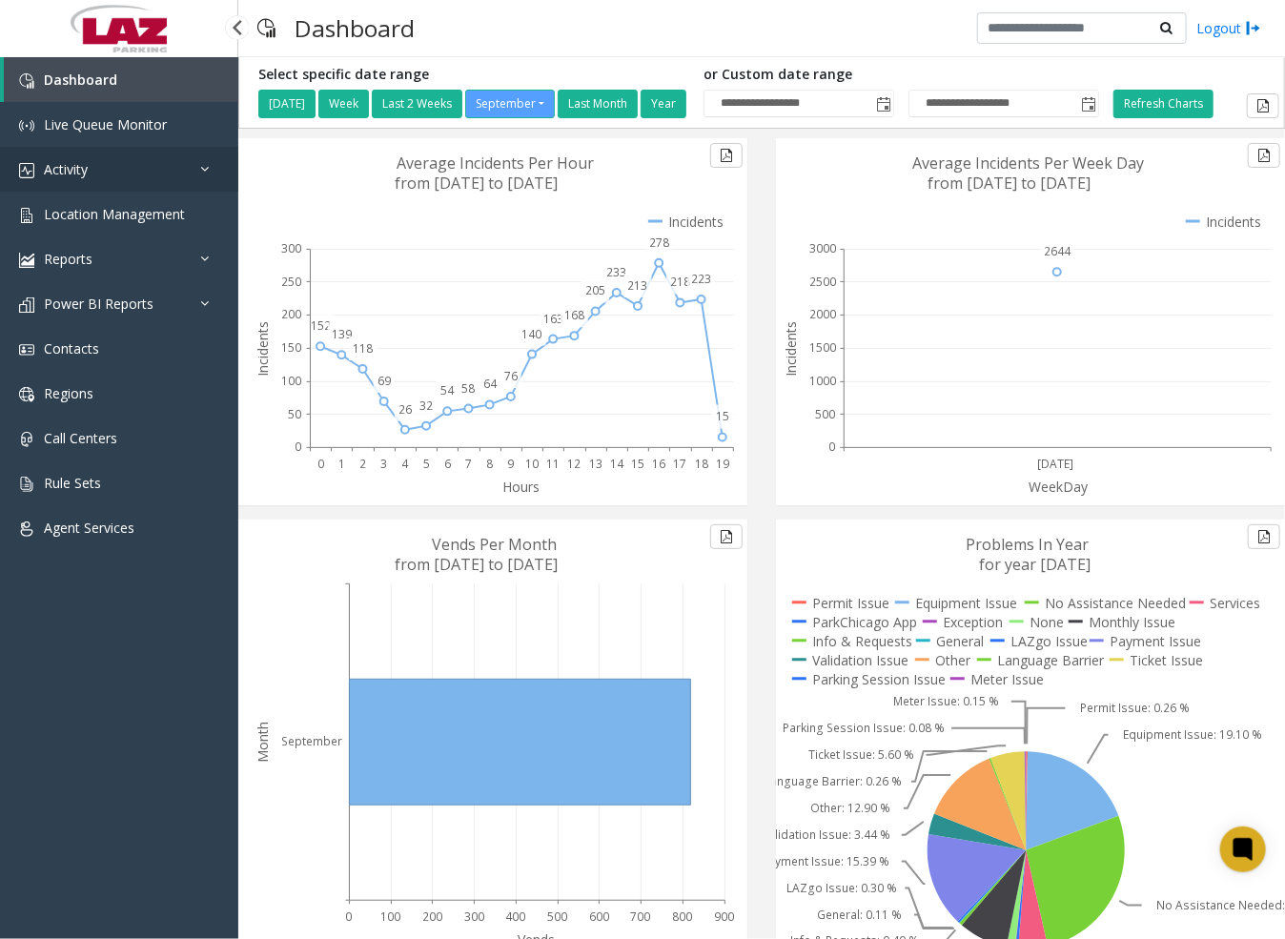
click at [89, 156] on link "Activity" at bounding box center [119, 169] width 238 height 45
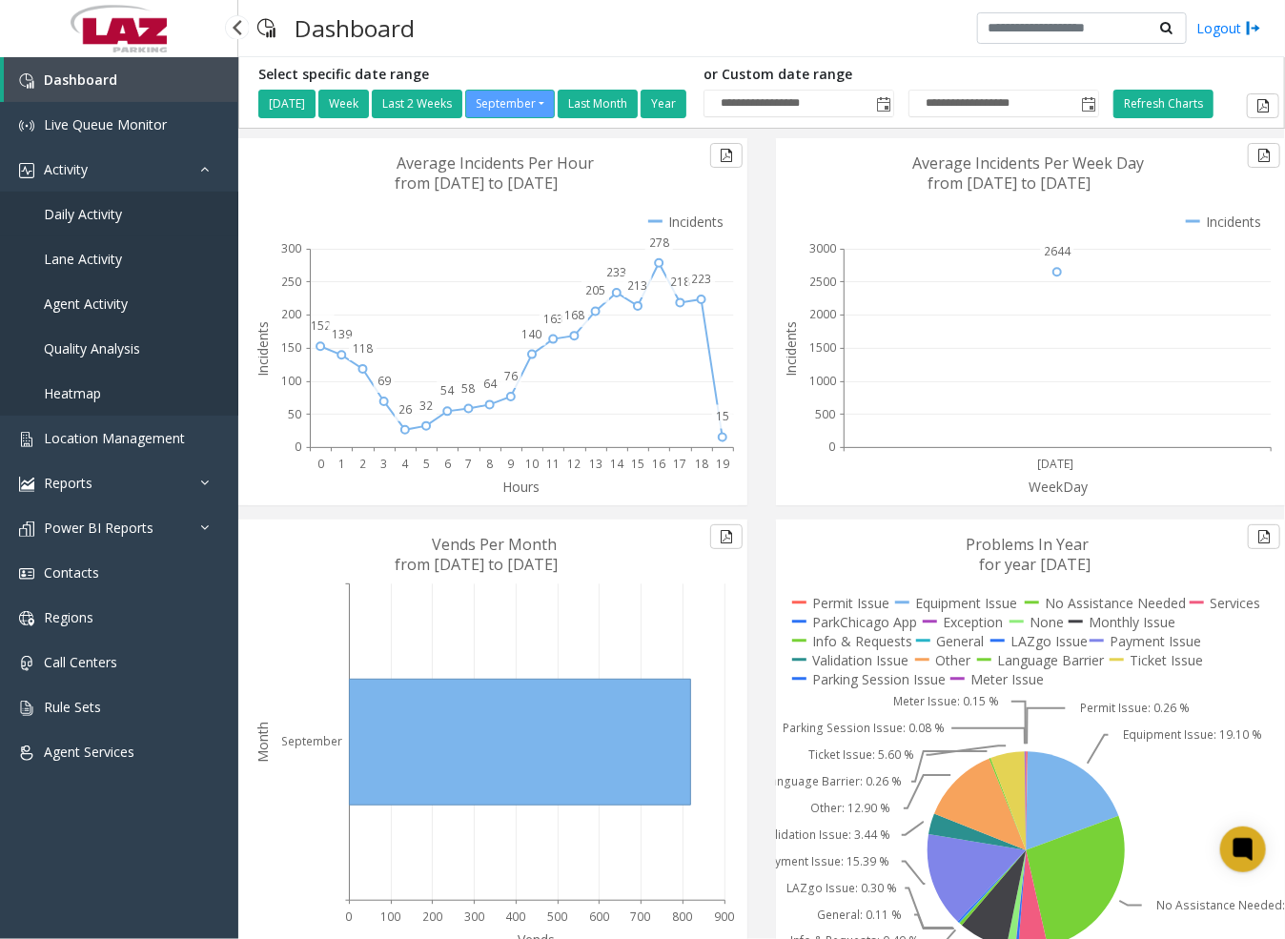
click at [112, 199] on link "Daily Activity" at bounding box center [119, 214] width 238 height 45
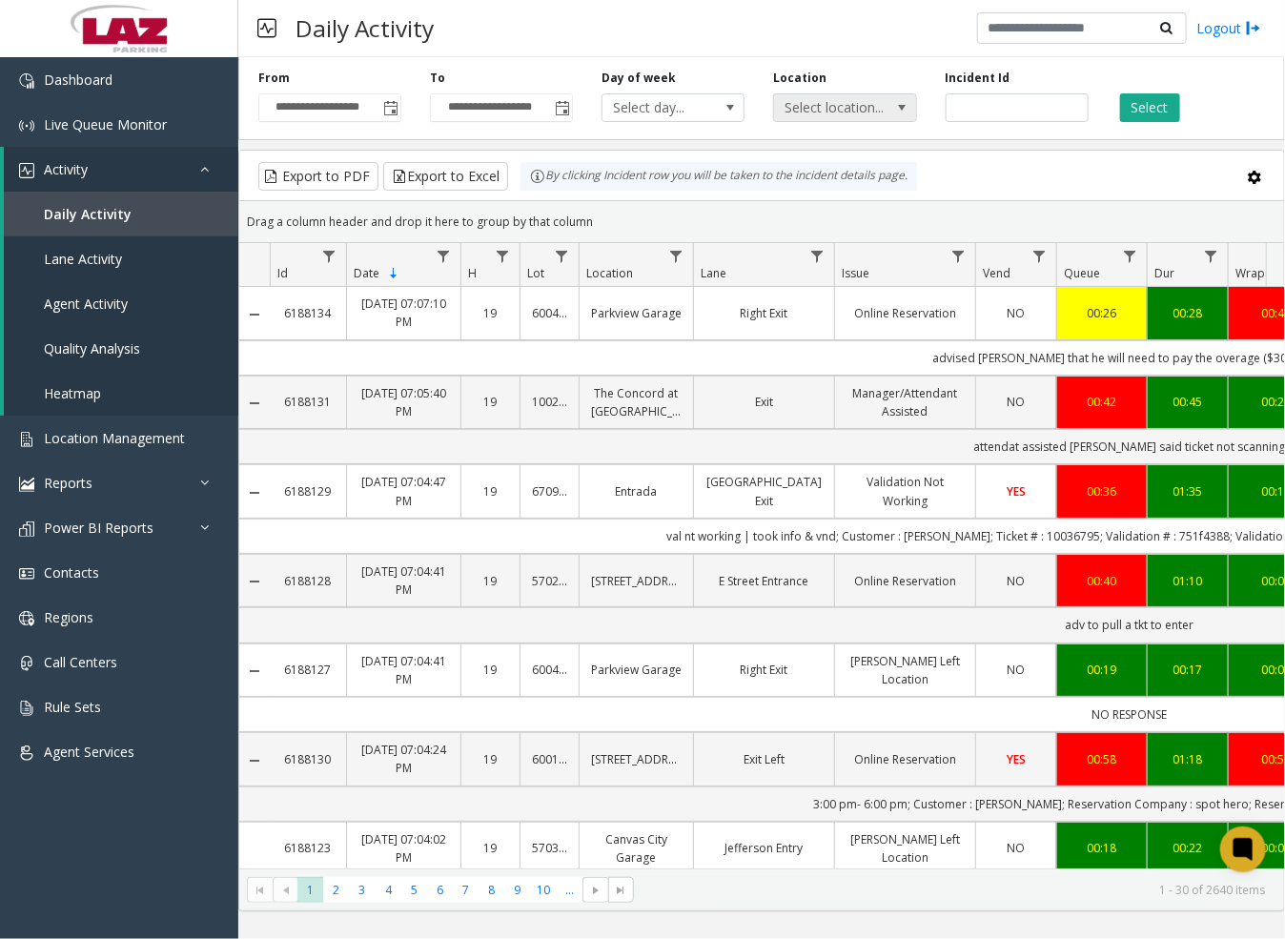
drag, startPoint x: 906, startPoint y: 107, endPoint x: 887, endPoint y: 107, distance: 19.1
click at [906, 107] on span at bounding box center [902, 107] width 15 height 15
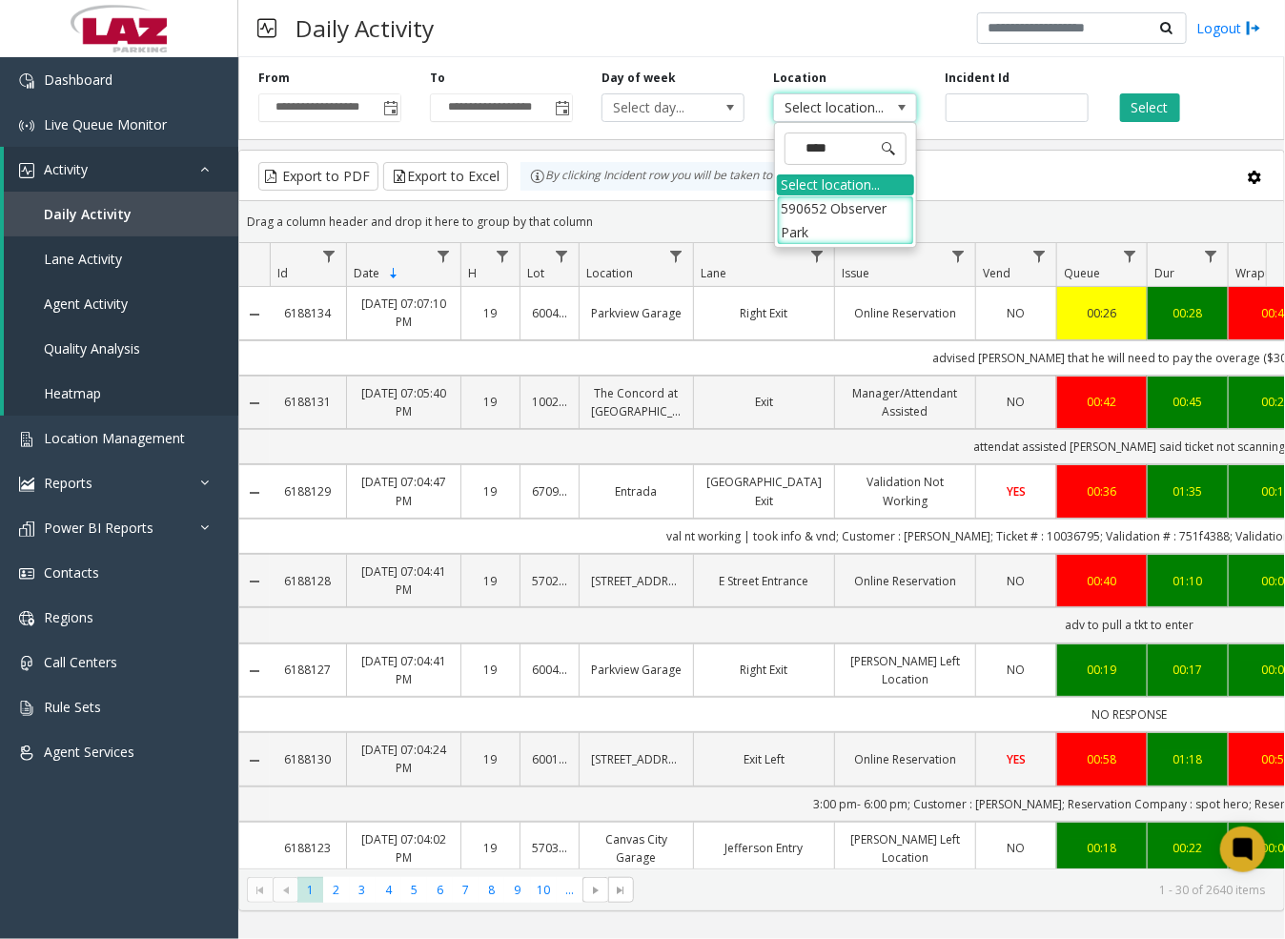
type input "*****"
click at [822, 219] on li "590652 Observer Park" at bounding box center [845, 220] width 137 height 50
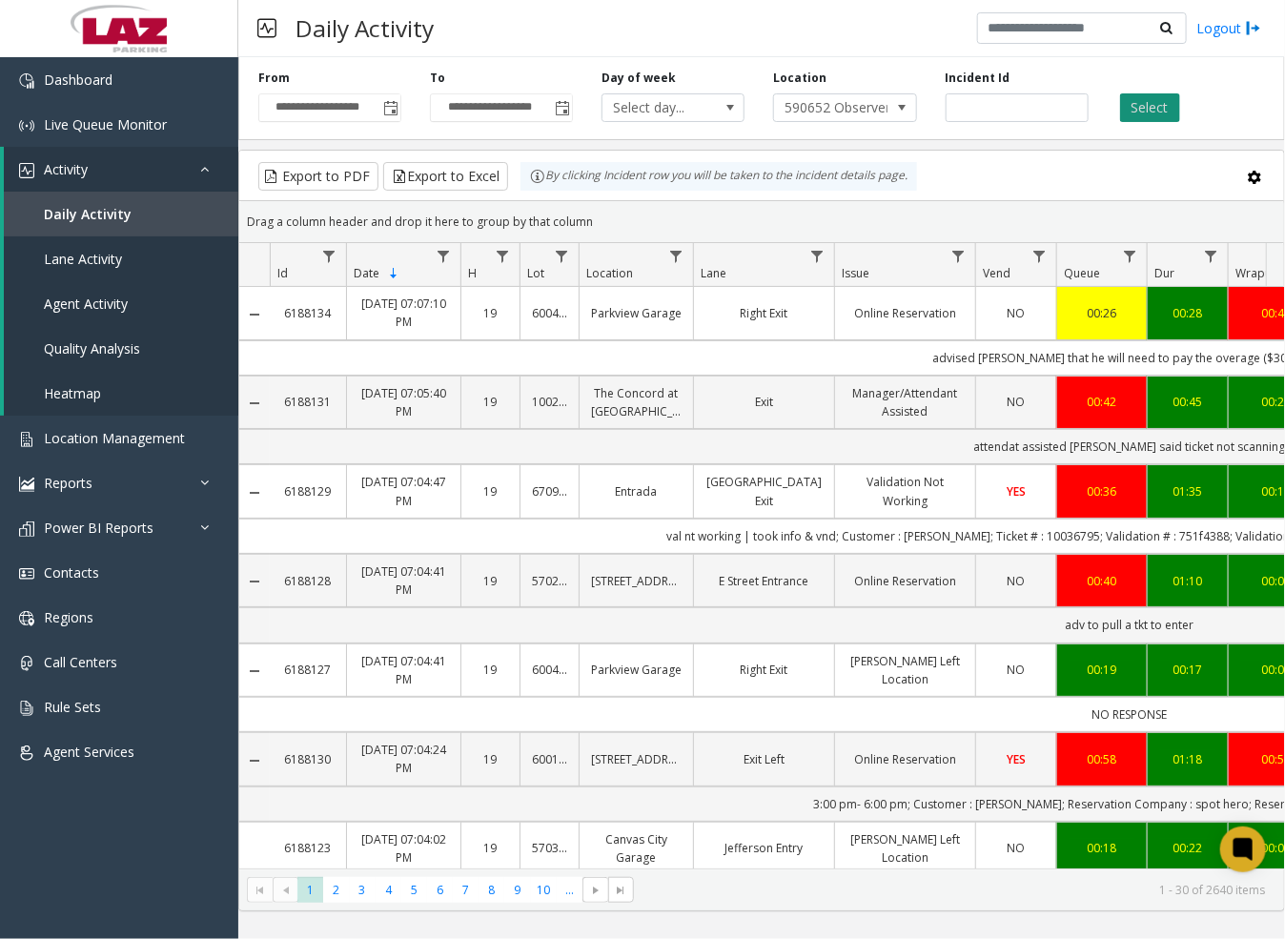
click at [1156, 104] on button "Select" at bounding box center [1150, 107] width 60 height 29
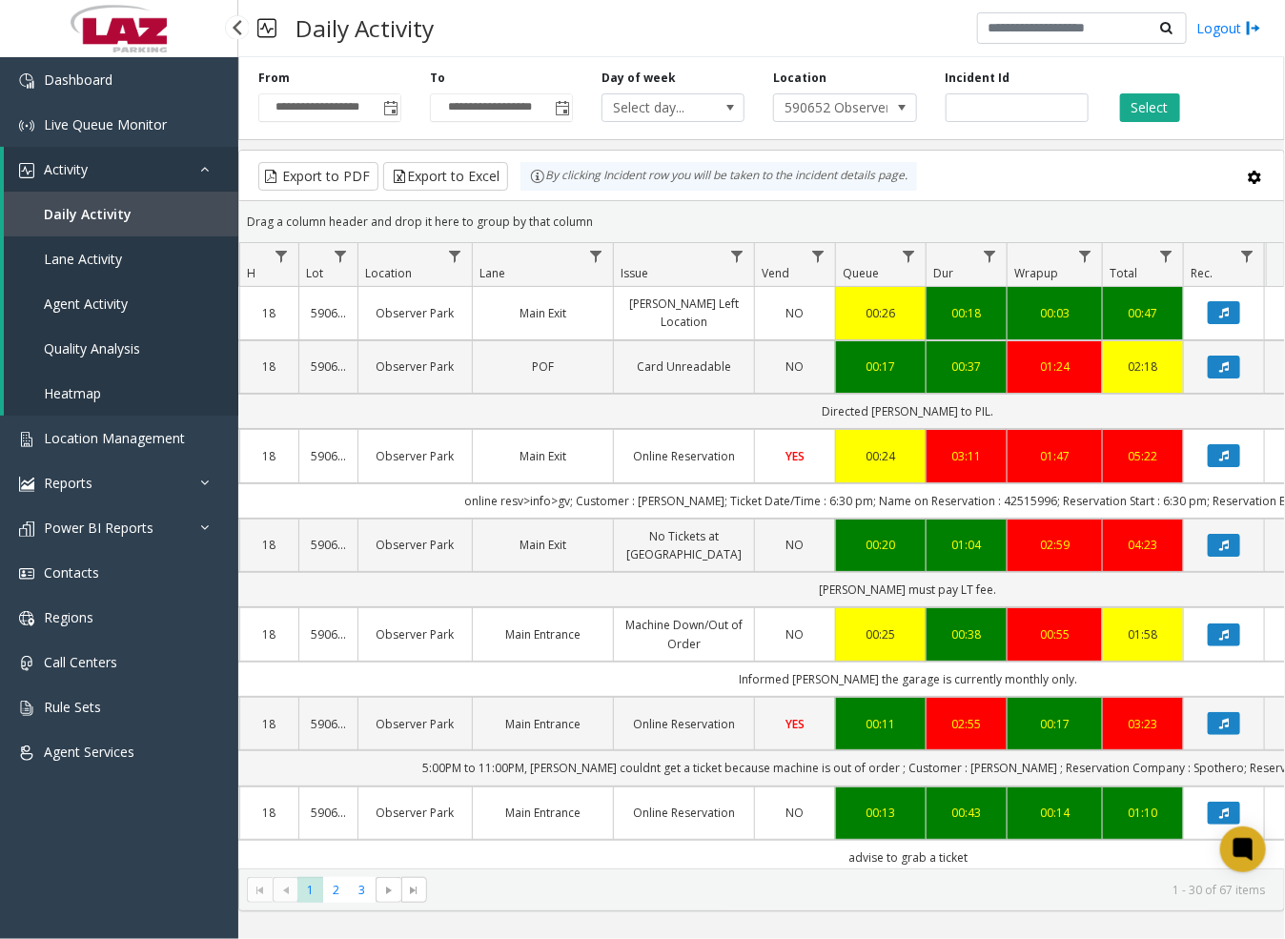
scroll to position [0, 264]
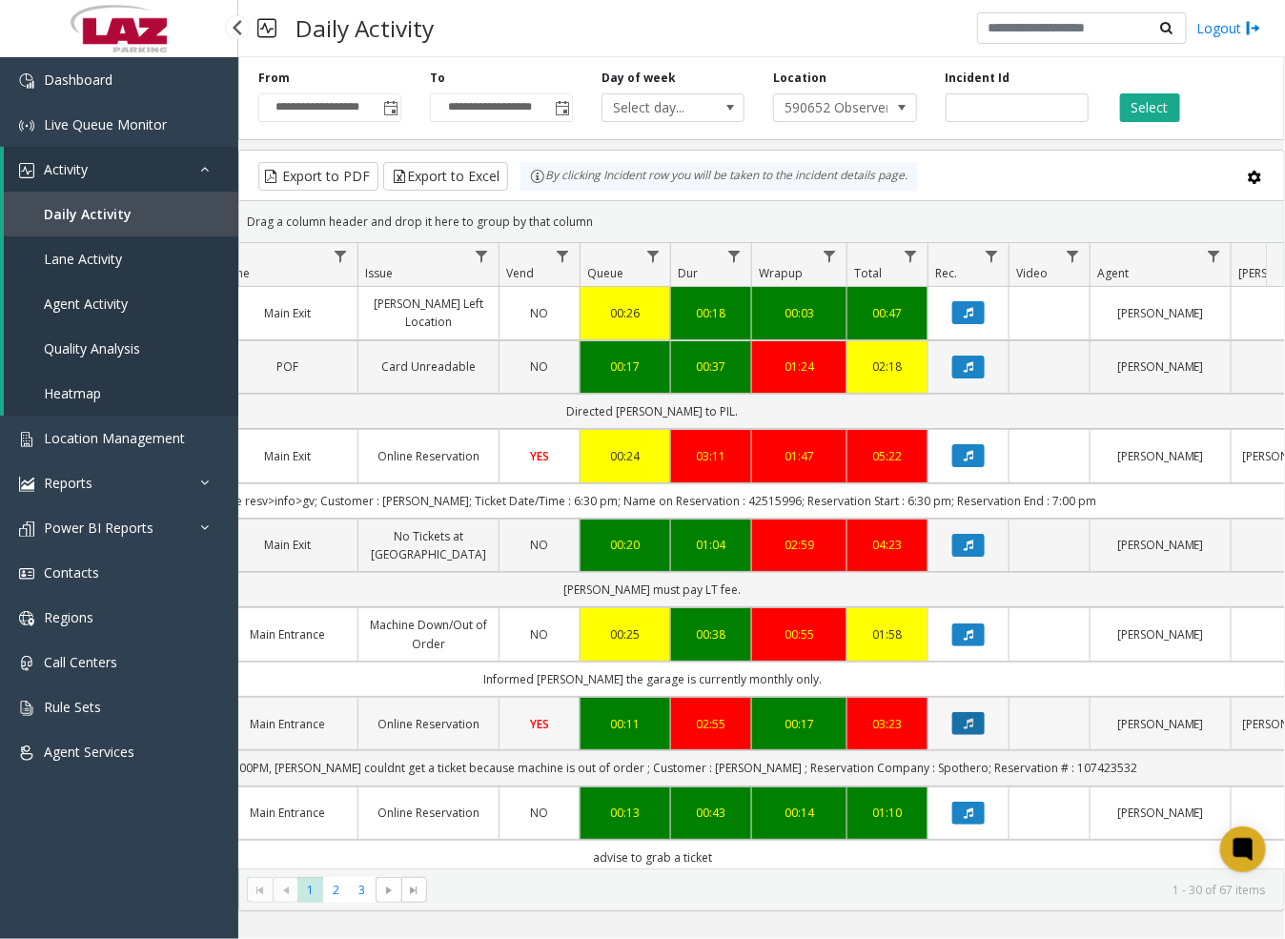
click at [981, 725] on button "Data table" at bounding box center [968, 723] width 32 height 23
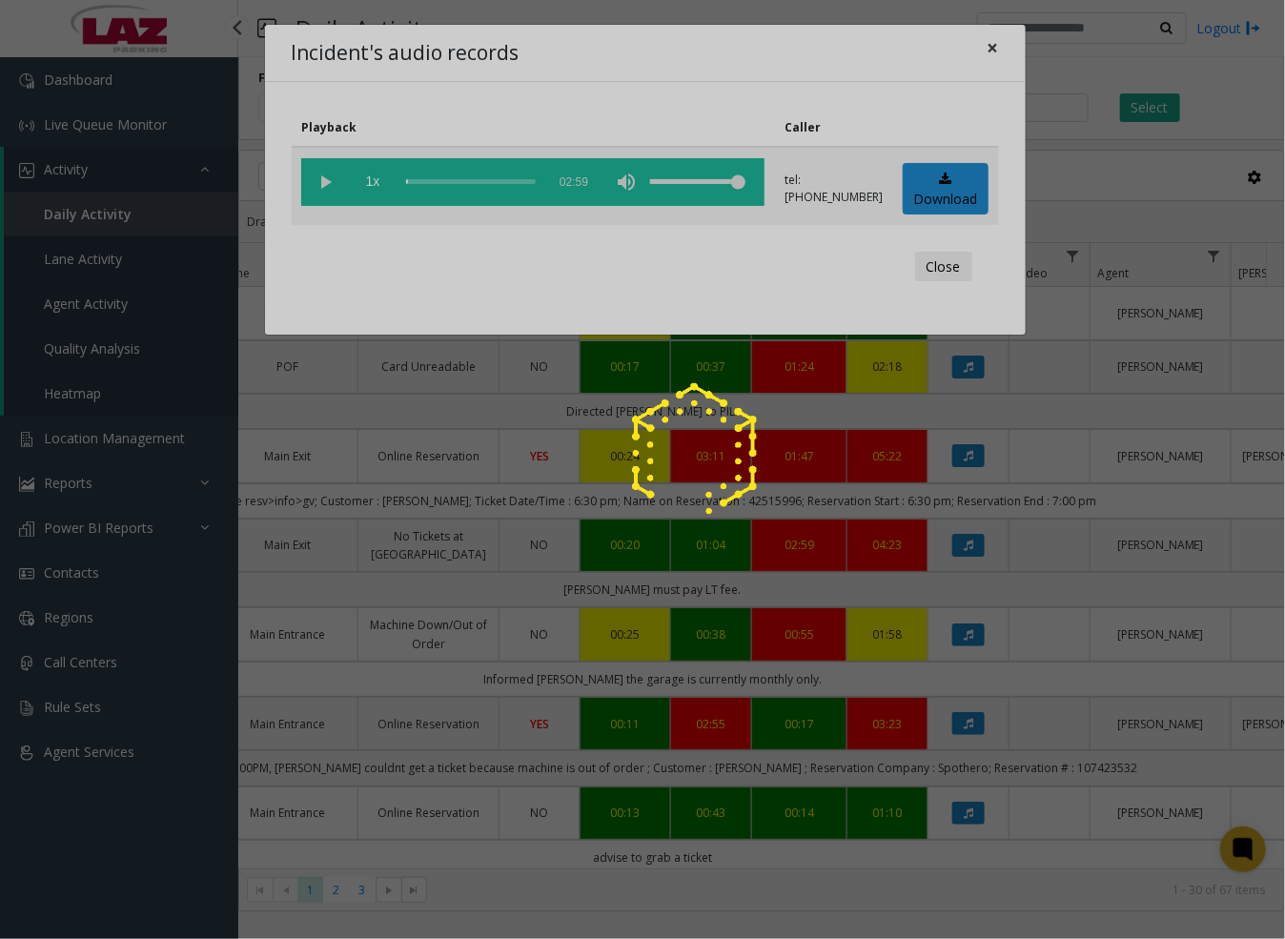
click at [1002, 48] on app-root "**********" at bounding box center [642, 469] width 1285 height 939
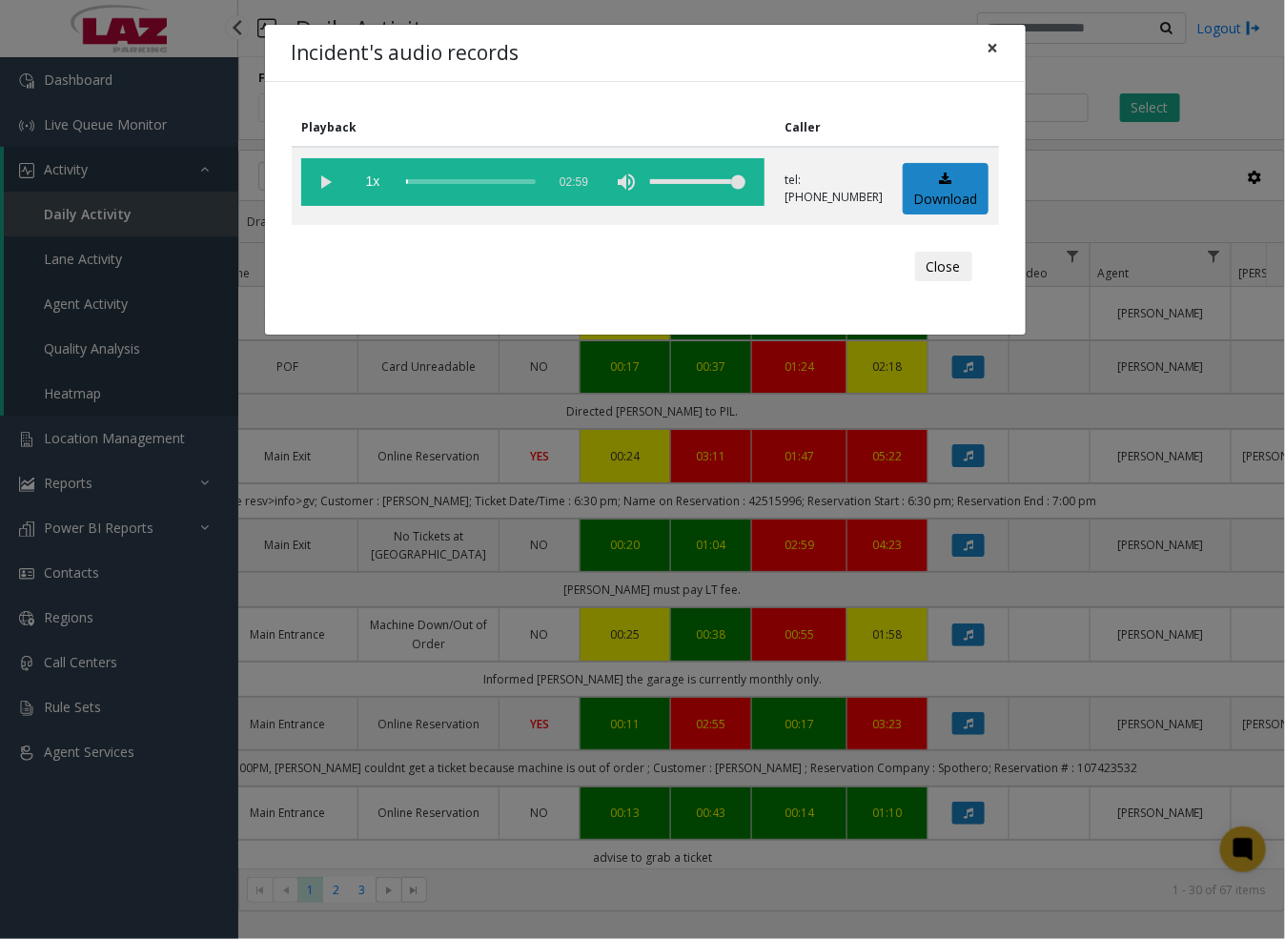
click at [1000, 50] on button "×" at bounding box center [993, 48] width 38 height 47
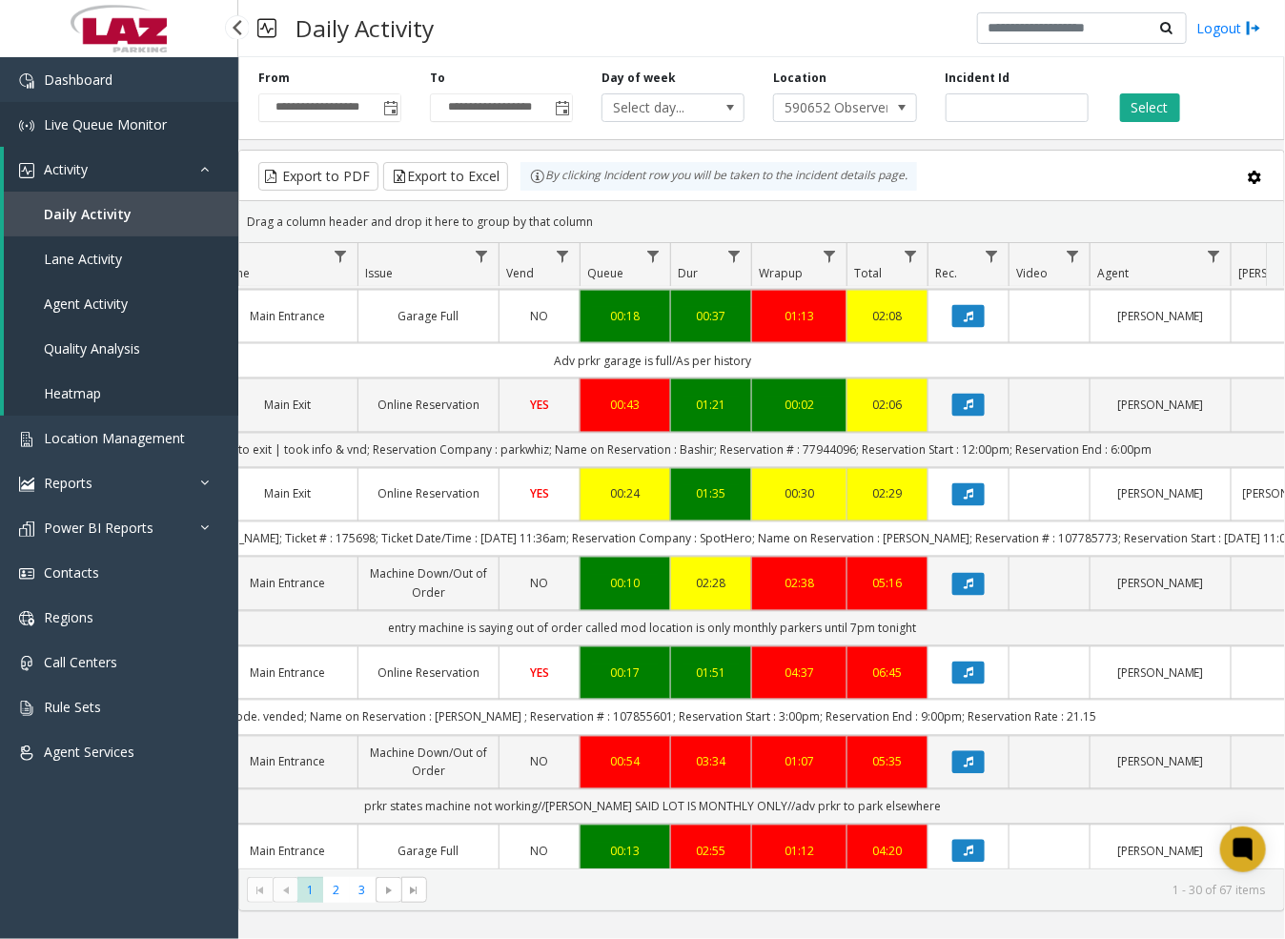
click at [102, 127] on span "Live Queue Monitor" at bounding box center [105, 124] width 123 height 18
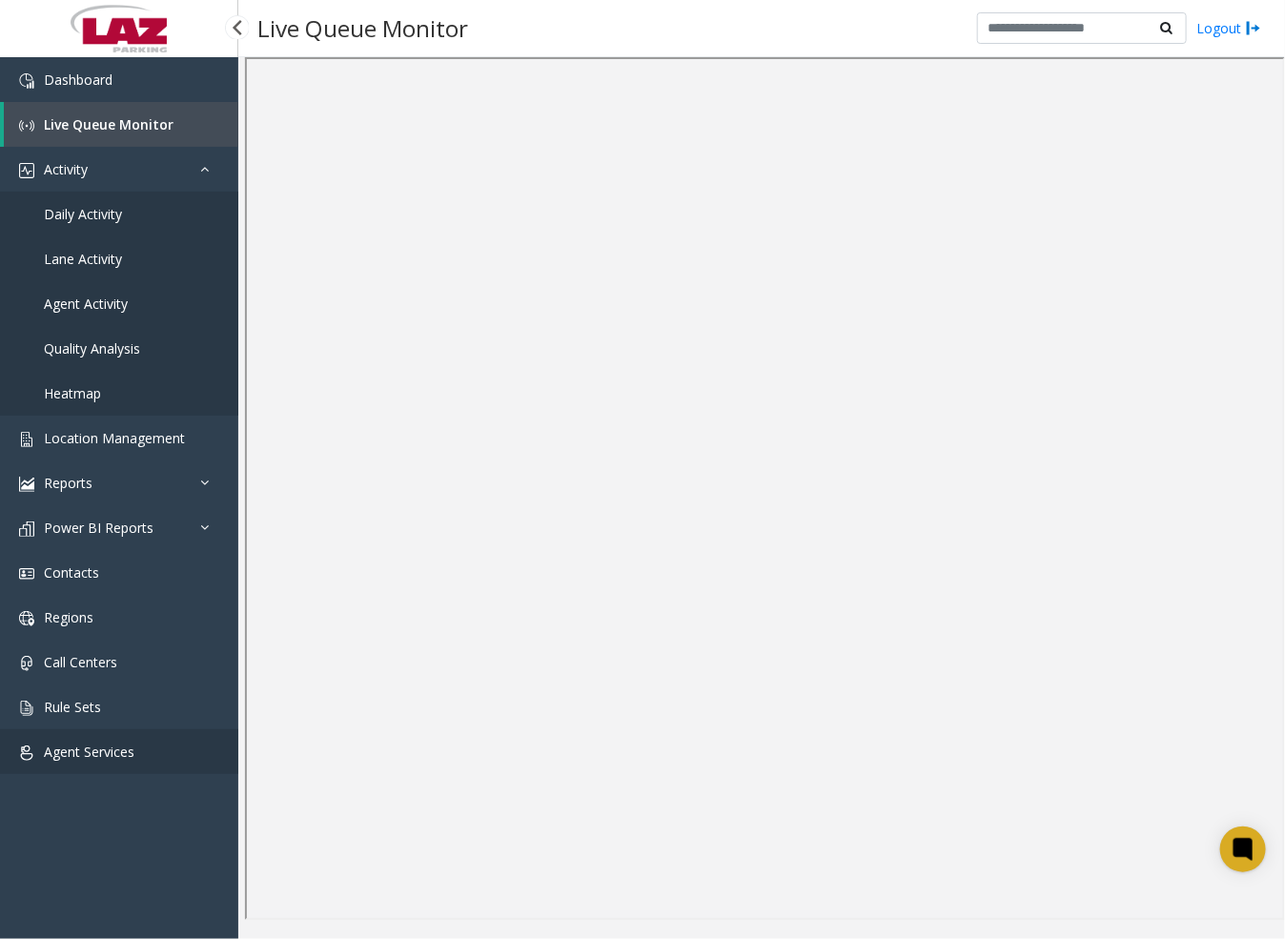
click at [103, 748] on span "Agent Services" at bounding box center [89, 752] width 91 height 18
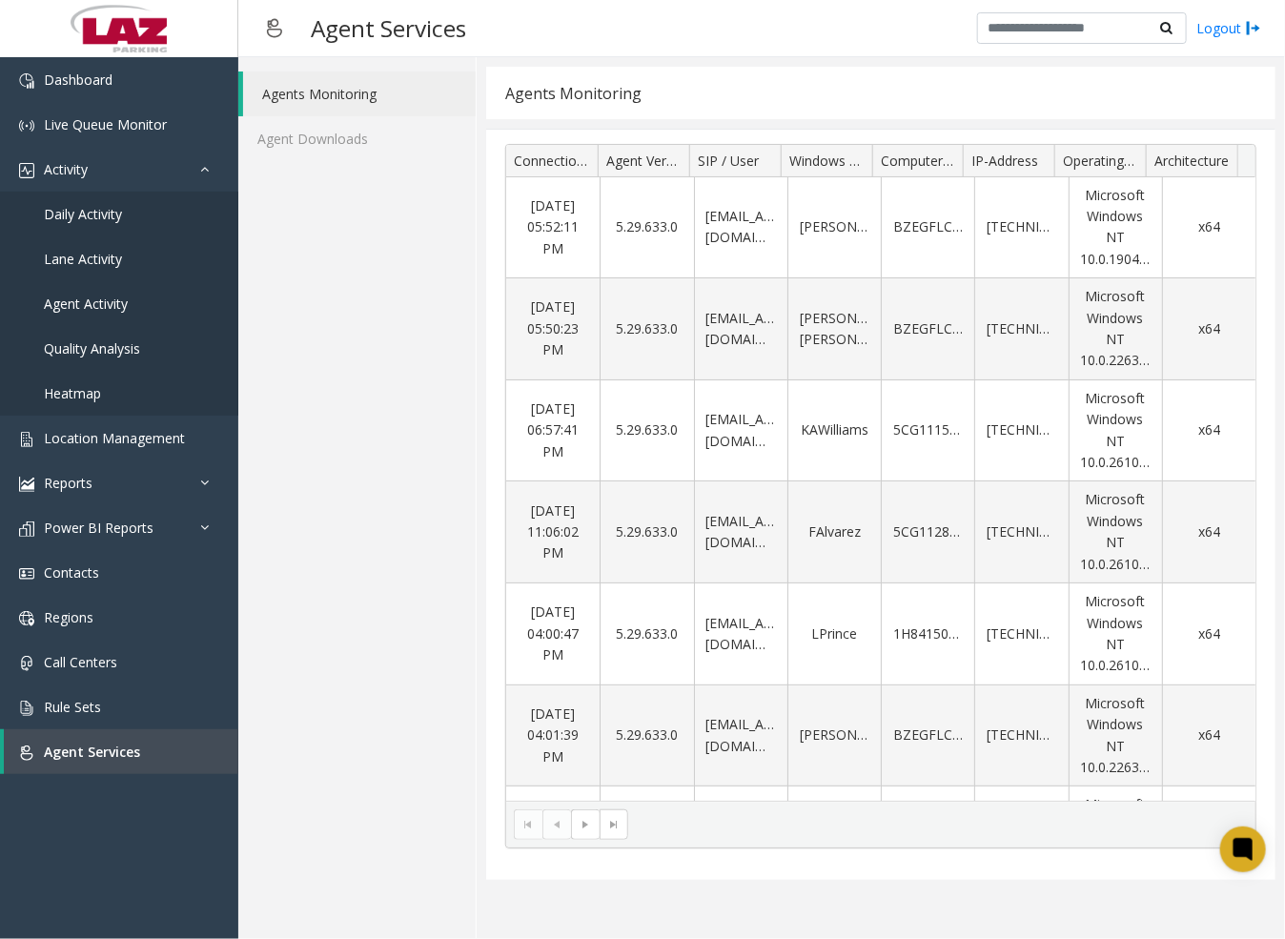
scroll to position [47, 0]
